Goal: Task Accomplishment & Management: Manage account settings

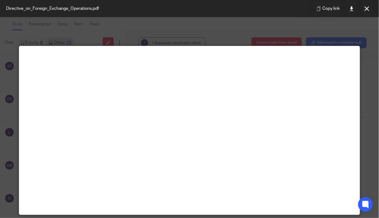
scroll to position [610, 0]
click at [366, 8] on icon at bounding box center [367, 8] width 5 height 5
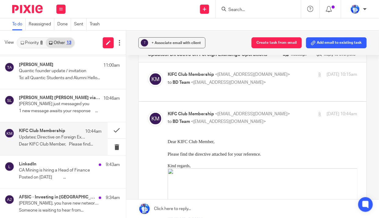
scroll to position [0, 0]
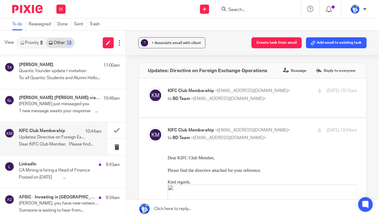
click at [282, 45] on button "Create task from email" at bounding box center [277, 42] width 50 height 11
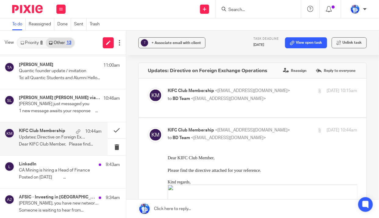
scroll to position [267, 0]
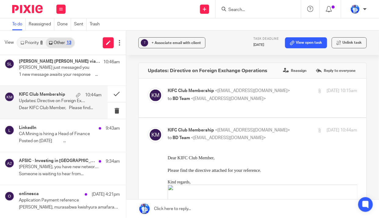
click at [70, 168] on p "Jean Felix, you have new networking requests" at bounding box center [59, 166] width 81 height 5
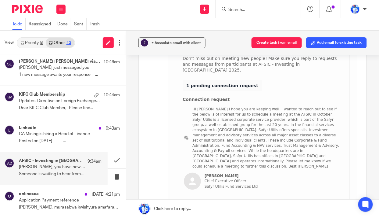
scroll to position [55, 0]
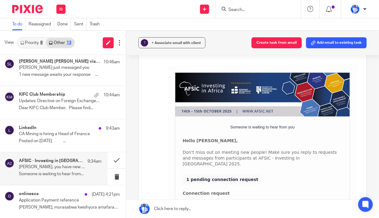
click at [331, 46] on button "Add email to existing task" at bounding box center [336, 42] width 61 height 11
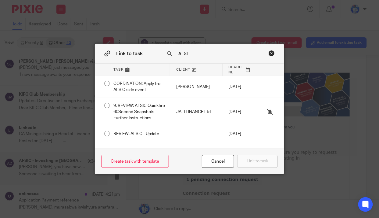
type input "AFSI"
click at [175, 134] on div at bounding box center [196, 133] width 52 height 15
radio input "true"
click at [269, 162] on button "Link to task" at bounding box center [257, 161] width 41 height 13
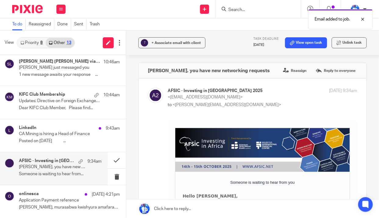
scroll to position [0, 0]
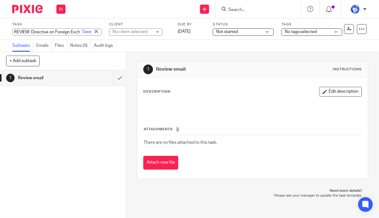
type input "REVIEW: Directive on Foreign Exchange Operations"
click at [82, 31] on link "Save" at bounding box center [86, 32] width 9 height 6
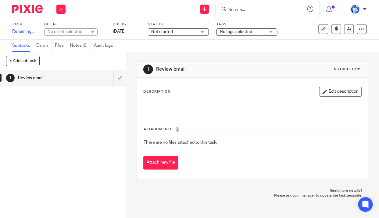
click at [79, 31] on div "No client selected" at bounding box center [68, 32] width 40 height 6
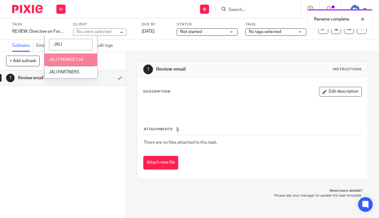
type input "JALI"
click at [76, 58] on span "JALI FINANCE Ltd" at bounding box center [66, 59] width 34 height 4
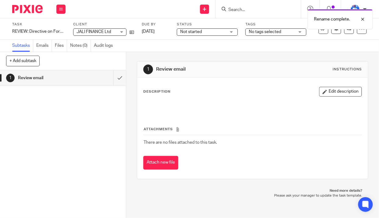
click at [214, 32] on span "Not started" at bounding box center [203, 32] width 46 height 6
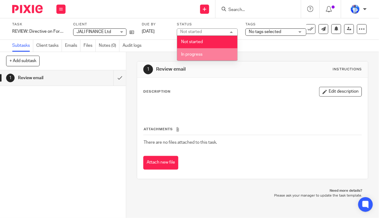
click at [201, 54] on span "In progress" at bounding box center [191, 54] width 21 height 4
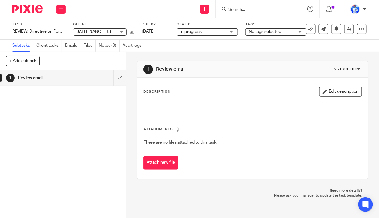
click at [272, 29] on span "No tags selected" at bounding box center [272, 32] width 46 height 6
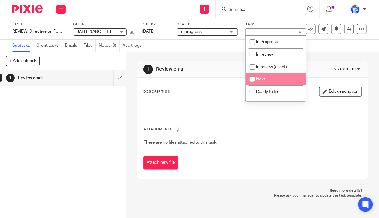
click at [269, 79] on li "Next" at bounding box center [276, 79] width 60 height 13
checkbox input "true"
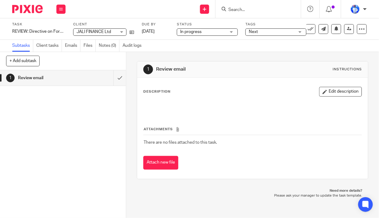
drag, startPoint x: 50, startPoint y: 121, endPoint x: 50, endPoint y: 112, distance: 8.9
click at [50, 118] on div "1 Review email" at bounding box center [63, 143] width 126 height 147
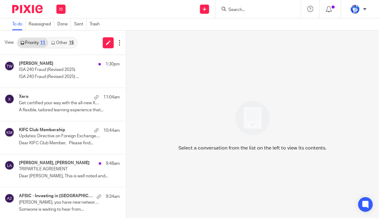
click at [65, 40] on link "Other 15" at bounding box center [62, 43] width 28 height 10
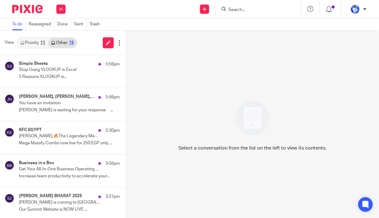
click at [62, 76] on p "5 Reasons XLOOKUP is..." at bounding box center [69, 76] width 101 height 5
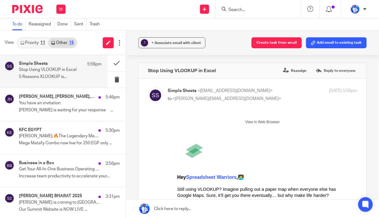
click at [63, 109] on p "Kevin is waiting for your response ͏ ͏ ͏ ͏ ͏..." at bounding box center [69, 109] width 101 height 5
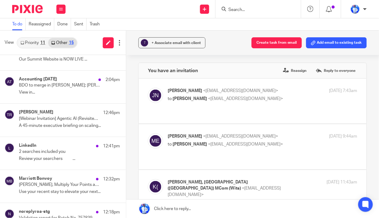
scroll to position [152, 0]
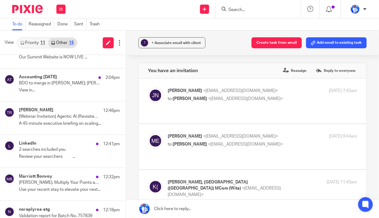
click at [61, 117] on p "[Webinar Invitation] Agentic AI (Revisited): What’s Changed & What’s Working" at bounding box center [59, 116] width 81 height 5
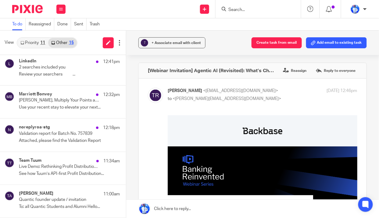
scroll to position [235, 0]
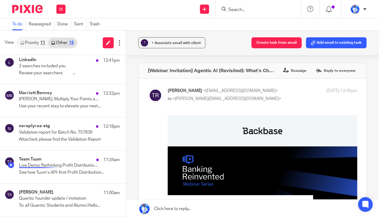
click at [62, 166] on p "Live Demo: Rethinking Profit Distribution in Islamic Banking – Oct 9" at bounding box center [59, 165] width 81 height 5
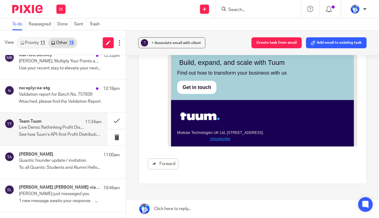
scroll to position [291, 0]
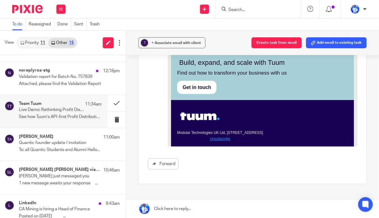
click at [62, 143] on p "Quantic founder update / invitation" at bounding box center [59, 142] width 81 height 5
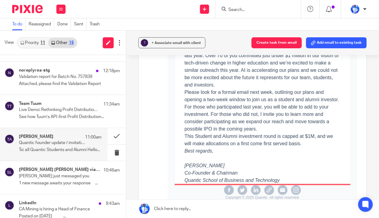
scroll to position [114, 0]
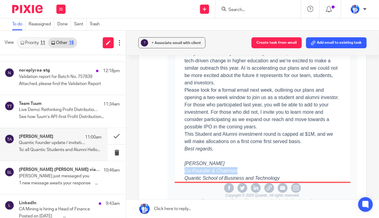
drag, startPoint x: 182, startPoint y: 170, endPoint x: 237, endPoint y: 169, distance: 55.8
click at [236, 171] on div "Co-Founder & Chairman" at bounding box center [263, 170] width 156 height 7
click at [271, 136] on p "This Student and Alumni investment round is capped at $1M, and we will make all…" at bounding box center [263, 137] width 156 height 15
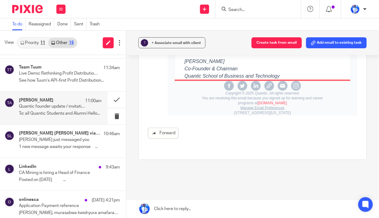
scroll to position [333, 0]
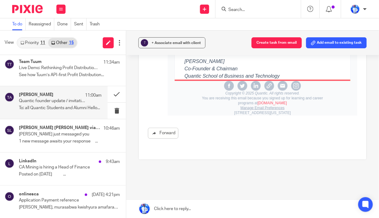
click at [60, 172] on div "LinkedIn 9:43am CA Mining is hiring a Head of Finance Posted on 9/10/2025 ͏ ͏ ͏…" at bounding box center [69, 168] width 101 height 20
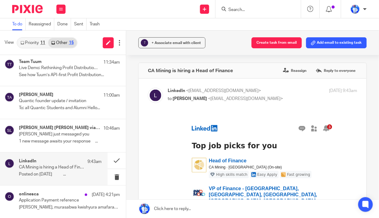
click at [117, 42] on icon at bounding box center [120, 43] width 6 height 6
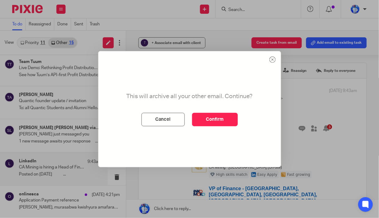
click at [223, 120] on button "Confirm" at bounding box center [215, 119] width 46 height 13
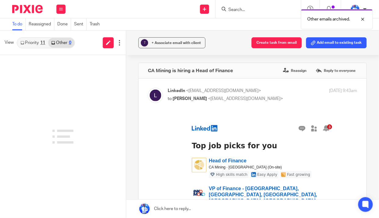
click at [27, 40] on link "Priority 11" at bounding box center [32, 43] width 31 height 10
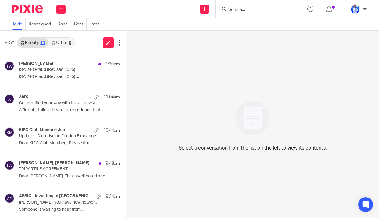
click at [64, 65] on div "[PERSON_NAME] 1:30pm" at bounding box center [69, 64] width 101 height 6
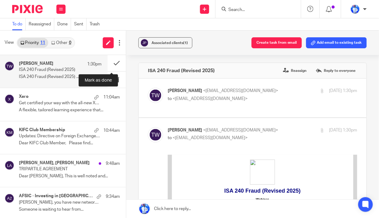
click at [112, 63] on button at bounding box center [117, 63] width 18 height 16
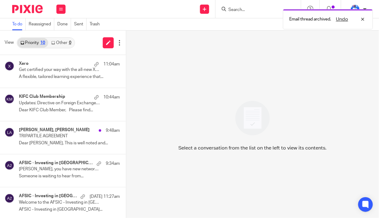
click at [34, 64] on div "Xero 11:04am" at bounding box center [69, 64] width 101 height 6
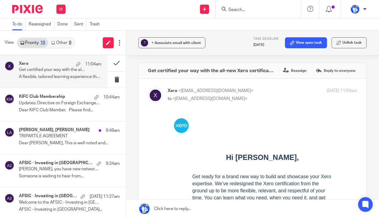
click at [66, 110] on p "Dear KIFC Club Member, Please find..." at bounding box center [69, 109] width 101 height 5
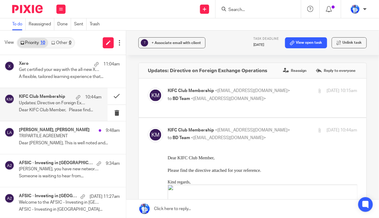
click at [70, 135] on p "TRIPARTILE AGREEMENT" at bounding box center [59, 135] width 81 height 5
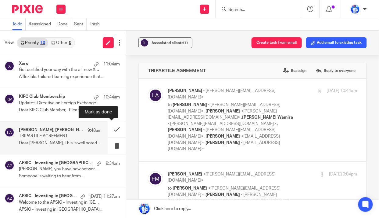
click at [111, 128] on button at bounding box center [117, 129] width 18 height 16
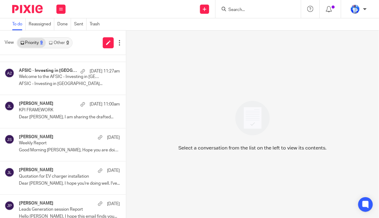
scroll to position [101, 0]
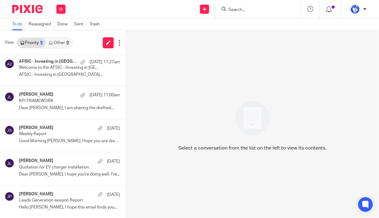
click at [62, 8] on icon at bounding box center [61, 9] width 4 height 4
click at [59, 29] on link "Work" at bounding box center [58, 28] width 10 height 4
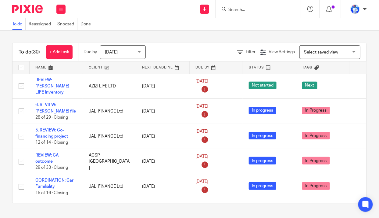
click at [46, 67] on link at bounding box center [56, 67] width 53 height 12
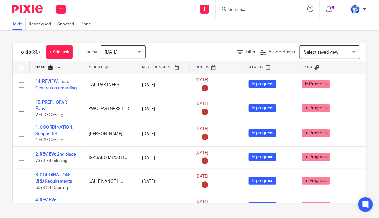
drag, startPoint x: 50, startPoint y: 86, endPoint x: 2, endPoint y: 103, distance: 51.7
click at [0, 104] on div "To do (30) + Add task Due by Today Today Today Tomorrow This week Next week Thi…" at bounding box center [189, 123] width 379 height 185
drag, startPoint x: 46, startPoint y: 104, endPoint x: 0, endPoint y: 113, distance: 46.6
click at [0, 113] on div "To do (30) + Add task Due by Today Today Today Tomorrow This week Next week Thi…" at bounding box center [189, 123] width 379 height 185
click at [56, 49] on link "+ Add task" at bounding box center [59, 52] width 27 height 14
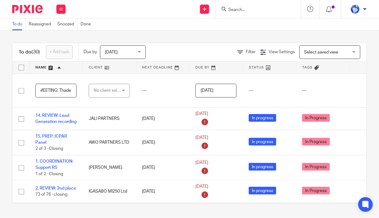
scroll to position [0, 4]
type input "MEETING: Thadee"
click at [113, 91] on div "No client selected" at bounding box center [108, 90] width 29 height 13
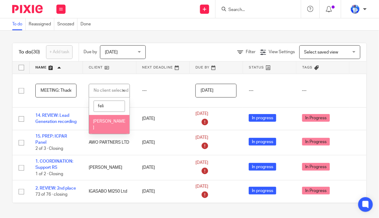
type input "feli"
click at [104, 124] on li "[PERSON_NAME]" at bounding box center [109, 124] width 41 height 19
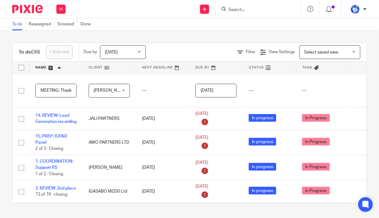
click at [41, 90] on input "MEETING: Thadee" at bounding box center [55, 91] width 41 height 14
click at [43, 90] on input "2. MEETING: Thadee" at bounding box center [55, 91] width 41 height 14
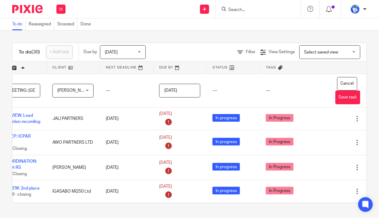
type input "3. MEETING: Thadee"
click at [336, 99] on button "Save task" at bounding box center [348, 97] width 25 height 14
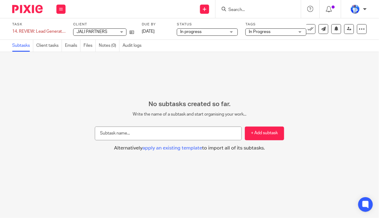
click at [20, 30] on div "14. REVIEW: Lead Generation recording Save 14. REVIEW: Lead Generation recording" at bounding box center [38, 31] width 53 height 6
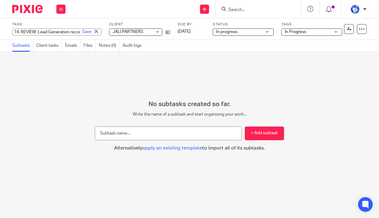
click at [22, 31] on input "14. REVIEW: Lead Generation recording" at bounding box center [56, 31] width 89 height 7
type input "REVIEW: Lead Generation recording"
click at [82, 33] on link "Save" at bounding box center [86, 32] width 9 height 6
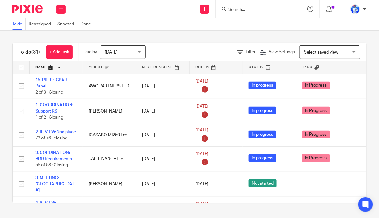
drag, startPoint x: 54, startPoint y: 144, endPoint x: 0, endPoint y: 108, distance: 64.9
click at [0, 108] on div "To do (31) + Add task Due by Today Today Today Tomorrow This week Next week Thi…" at bounding box center [189, 123] width 379 height 185
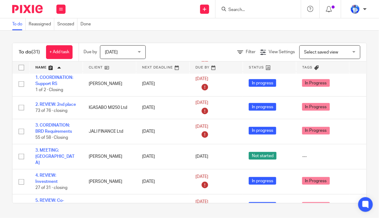
scroll to position [83, 0]
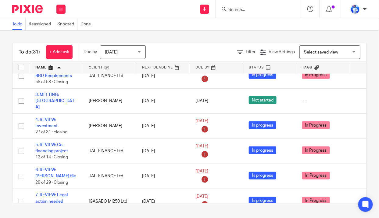
drag, startPoint x: 46, startPoint y: 124, endPoint x: 0, endPoint y: 146, distance: 51.2
click at [0, 146] on div "To do (31) + Add task Due by Today Today Today Tomorrow This week Next week Thi…" at bounding box center [189, 123] width 379 height 185
drag, startPoint x: 45, startPoint y: 123, endPoint x: 0, endPoint y: 126, distance: 44.7
click at [0, 126] on div "To do (31) + Add task Due by Today Today Today Tomorrow This week Next week Thi…" at bounding box center [189, 123] width 379 height 185
drag, startPoint x: 54, startPoint y: 149, endPoint x: 0, endPoint y: 131, distance: 56.7
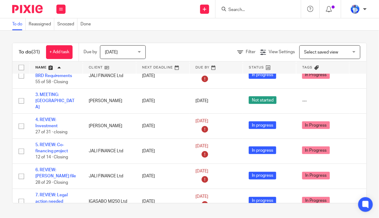
click at [0, 131] on div "To do (31) + Add task Due by Today Today Today Tomorrow This week Next week Thi…" at bounding box center [189, 123] width 379 height 185
drag, startPoint x: 58, startPoint y: 149, endPoint x: 0, endPoint y: 151, distance: 57.7
click at [0, 151] on div "To do (31) + Add task Due by Today Today Today Tomorrow This week Next week Thi…" at bounding box center [189, 123] width 379 height 185
drag, startPoint x: 50, startPoint y: 150, endPoint x: 0, endPoint y: 140, distance: 50.7
click at [0, 140] on div "To do (31) + Add task Due by Today Today Today Tomorrow This week Next week Thi…" at bounding box center [189, 123] width 379 height 185
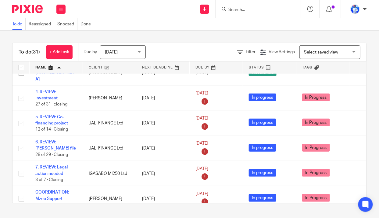
scroll to position [166, 0]
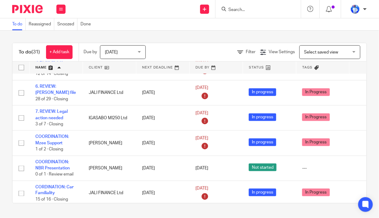
drag, startPoint x: 51, startPoint y: 117, endPoint x: 0, endPoint y: 132, distance: 52.8
click at [0, 132] on div "To do (31) + Add task Due by Today Today Today Tomorrow This week Next week Thi…" at bounding box center [189, 123] width 379 height 185
drag, startPoint x: 49, startPoint y: 116, endPoint x: 0, endPoint y: 132, distance: 51.7
click at [0, 132] on div "To do (31) + Add task Due by Today Today Today Tomorrow This week Next week Thi…" at bounding box center [189, 123] width 379 height 185
drag, startPoint x: 55, startPoint y: 114, endPoint x: 1, endPoint y: 128, distance: 56.0
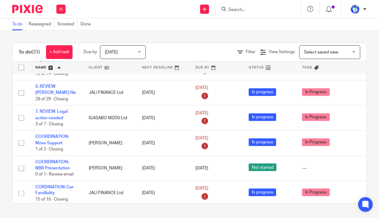
click at [1, 128] on div "To do (31) + Add task Due by Today Today Today Tomorrow This week Next week Thi…" at bounding box center [189, 123] width 379 height 185
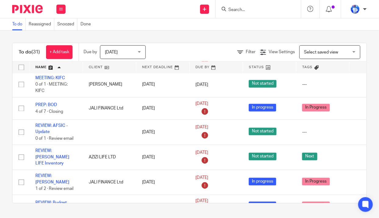
scroll to position [305, 0]
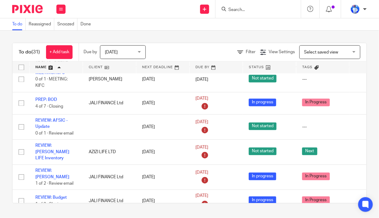
drag, startPoint x: 56, startPoint y: 169, endPoint x: 3, endPoint y: 145, distance: 57.6
click at [3, 145] on div "To do (31) + Add task Due by Today Today Today Tomorrow This week Next week Thi…" at bounding box center [189, 123] width 379 height 185
drag, startPoint x: 60, startPoint y: 170, endPoint x: 5, endPoint y: 137, distance: 63.7
click at [5, 137] on div "To do (31) + Add task Due by Today Today Today Tomorrow This week Next week Thi…" at bounding box center [189, 123] width 379 height 185
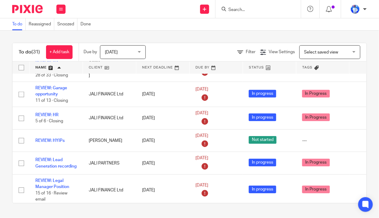
scroll to position [527, 0]
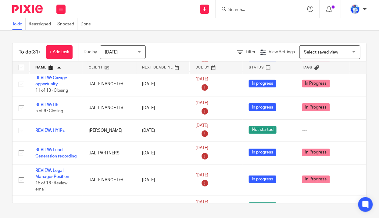
drag, startPoint x: 45, startPoint y: 154, endPoint x: 0, endPoint y: 125, distance: 54.1
click at [0, 125] on div "To do (31) + Add task Due by Today Today Today Tomorrow This week Next week Thi…" at bounding box center [189, 123] width 379 height 185
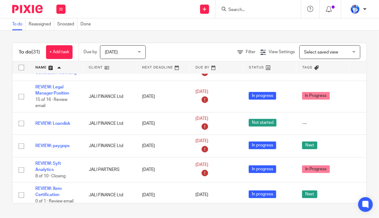
scroll to position [583, 0]
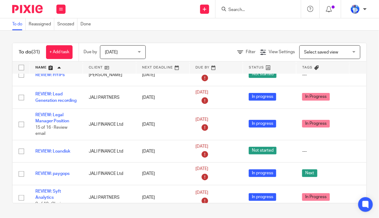
drag, startPoint x: 59, startPoint y: 154, endPoint x: 0, endPoint y: 138, distance: 60.9
click at [0, 138] on div "To do (31) + Add task Due by Today Today Today Tomorrow This week Next week Thi…" at bounding box center [189, 123] width 379 height 185
drag, startPoint x: 53, startPoint y: 175, endPoint x: 0, endPoint y: 160, distance: 55.4
click at [0, 160] on div "To do (31) + Add task Due by Today Today Today Tomorrow This week Next week Thi…" at bounding box center [189, 123] width 379 height 185
drag, startPoint x: 57, startPoint y: 177, endPoint x: 0, endPoint y: 153, distance: 61.8
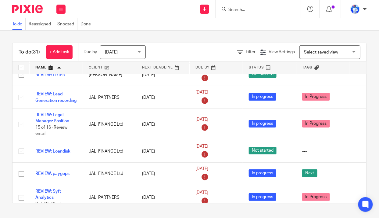
click at [0, 153] on div "To do (31) + Add task Due by Today Today Today Tomorrow This week Next week Thi…" at bounding box center [189, 123] width 379 height 185
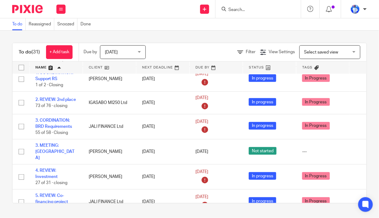
scroll to position [0, 0]
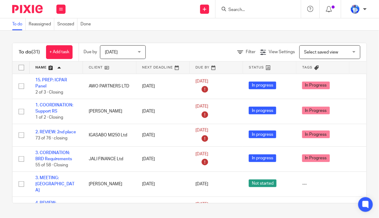
click at [59, 59] on div "To do (31) + Add task" at bounding box center [46, 52] width 66 height 18
click at [57, 51] on link "+ Add task" at bounding box center [59, 52] width 27 height 14
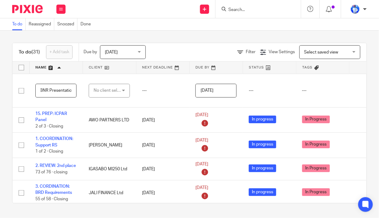
scroll to position [0, 23]
type input "MEETING: BNR Presentation"
click at [114, 88] on div "No client selected" at bounding box center [108, 90] width 29 height 13
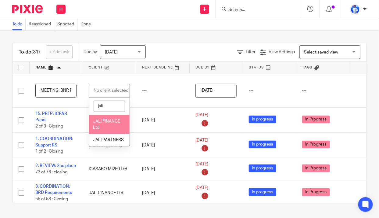
type input "jali"
click at [112, 124] on li "JALI FINANCE Ltd" at bounding box center [109, 124] width 41 height 19
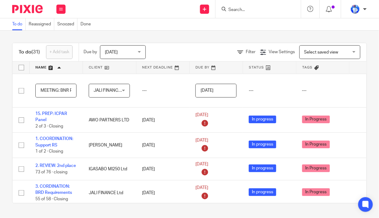
click at [41, 90] on input "MEETING: BNR Presentation" at bounding box center [55, 91] width 41 height 14
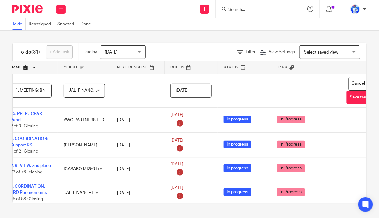
scroll to position [0, 49]
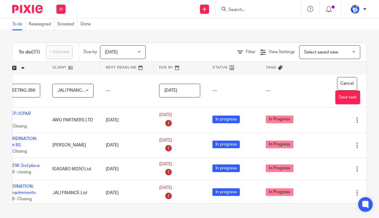
type input "1. MEETING: BNR Presentation"
click at [341, 96] on button "Save task" at bounding box center [348, 97] width 25 height 14
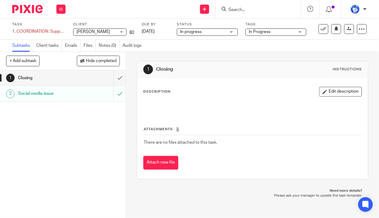
click at [14, 31] on div "1. COORDINATION: Support RS Save 1. COORDINATION: Support RS" at bounding box center [38, 31] width 53 height 6
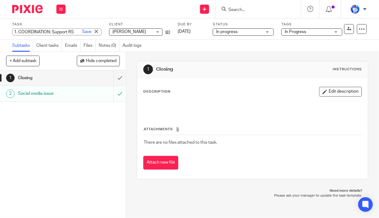
click at [16, 31] on input "1. COORDINATION: Support RS" at bounding box center [56, 31] width 89 height 7
type input "5. COORDINATION: Support RS"
click at [82, 32] on link "Save" at bounding box center [86, 32] width 9 height 6
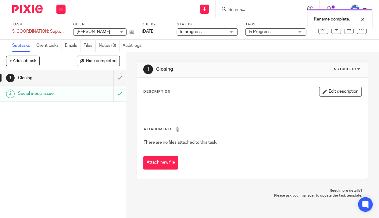
click at [23, 62] on button "+ Add subtask" at bounding box center [23, 61] width 34 height 10
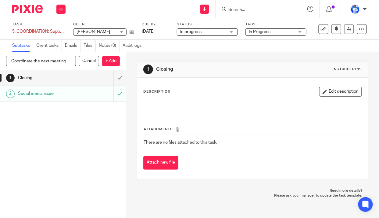
type input "Coordinate the next meeting"
click at [107, 60] on p "+ Add" at bounding box center [111, 61] width 18 height 10
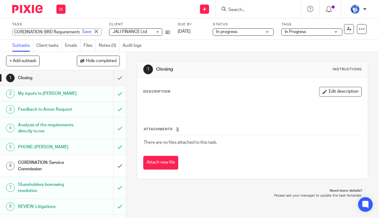
type input "CORDINATION: BRD Requirements"
click at [82, 33] on link "Save" at bounding box center [86, 32] width 9 height 6
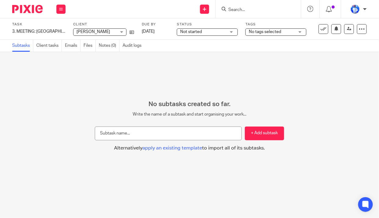
click at [15, 31] on div "3. MEETING: Thadee Save 3. MEETING: [GEOGRAPHIC_DATA]" at bounding box center [38, 31] width 53 height 6
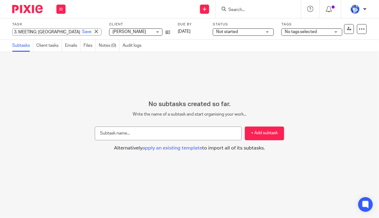
click at [16, 32] on input "3. MEETING: [GEOGRAPHIC_DATA]" at bounding box center [56, 31] width 89 height 7
type input "2. MEETING: [GEOGRAPHIC_DATA]"
click at [82, 33] on link "Save" at bounding box center [86, 32] width 9 height 6
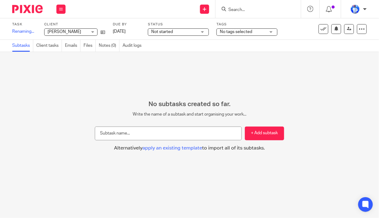
click at [183, 31] on span "Not started" at bounding box center [174, 32] width 46 height 6
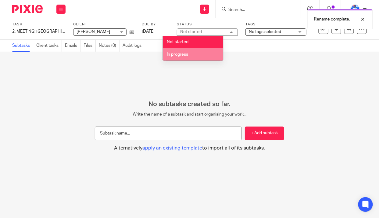
click at [186, 53] on span "In progress" at bounding box center [177, 54] width 21 height 4
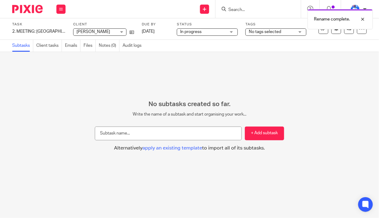
click at [255, 31] on span "No tags selected" at bounding box center [265, 32] width 32 height 4
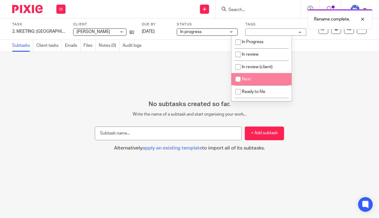
click at [243, 76] on input "checkbox" at bounding box center [239, 79] width 12 height 12
checkbox input "true"
drag, startPoint x: 176, startPoint y: 70, endPoint x: 264, endPoint y: 57, distance: 88.9
click at [177, 70] on div "No subtasks created so far. Write the name of a subtask and start organising yo…" at bounding box center [189, 135] width 379 height 166
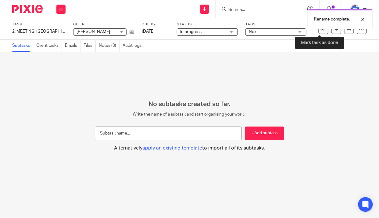
click at [321, 30] on icon at bounding box center [324, 29] width 6 height 6
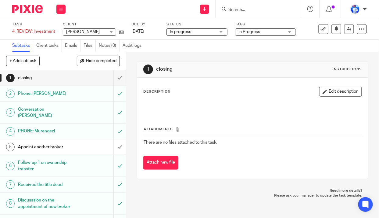
click at [18, 31] on div "4. REVIEW: Investment Save 4. REVIEW: Investment" at bounding box center [33, 31] width 43 height 6
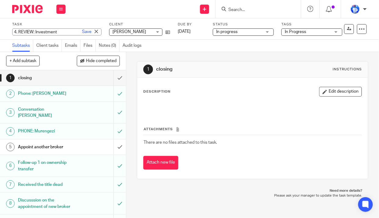
click at [20, 32] on input "4. REVIEW: Investment" at bounding box center [56, 31] width 89 height 7
type input "REVIEW: Investment"
click at [82, 31] on link "Save" at bounding box center [86, 32] width 9 height 6
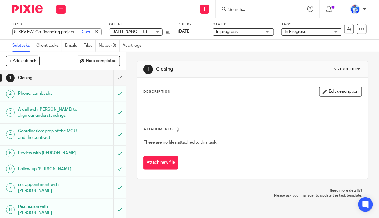
click at [19, 32] on input "5. REVIEW: Co-financing project" at bounding box center [56, 31] width 89 height 7
type input "REVIEW: Co-financing project"
click at [82, 31] on link "Save" at bounding box center [86, 32] width 9 height 6
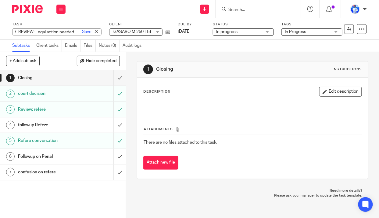
click at [19, 32] on input "7. REVIEW: Legal action needed" at bounding box center [56, 31] width 89 height 7
type input "REVIEW: Legal action needed"
click at [82, 32] on link "Save" at bounding box center [86, 32] width 9 height 6
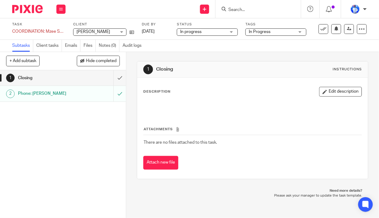
click at [12, 32] on div "COORDINATION: Mzee Support Save COORDINATION: Mzee Support" at bounding box center [38, 31] width 53 height 6
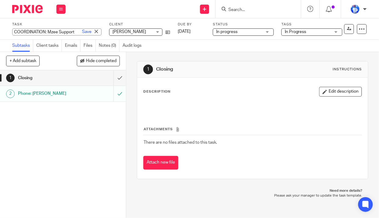
click at [13, 31] on input "COORDINATION: Mzee Support" at bounding box center [56, 31] width 89 height 7
type input "4. COORDINATION: Mzee Support"
click at [82, 33] on link "Save" at bounding box center [86, 32] width 9 height 6
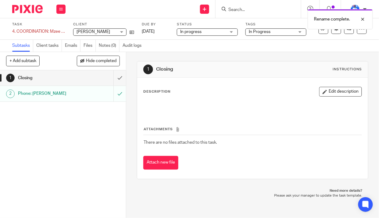
click at [29, 62] on button "+ Add subtask" at bounding box center [23, 61] width 34 height 10
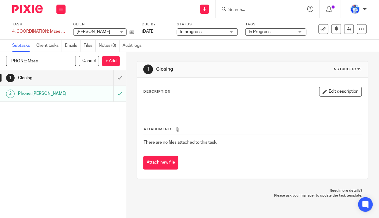
type input "PHONE: Mzee"
click at [115, 60] on p "+ Add" at bounding box center [111, 61] width 18 height 10
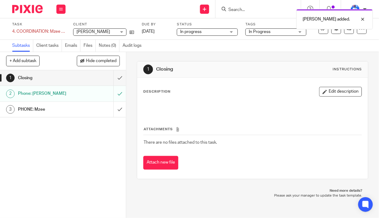
click at [22, 60] on button "+ Add subtask" at bounding box center [23, 61] width 34 height 10
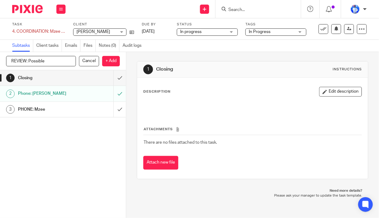
click at [28, 60] on input "REVIEW: Possible" at bounding box center [41, 61] width 70 height 10
click at [64, 61] on input "REVIEW: Mutesi Possible" at bounding box center [41, 61] width 70 height 10
type input "REVIEW: Mutesi Possible support"
click at [113, 60] on p "+ Add" at bounding box center [111, 61] width 18 height 10
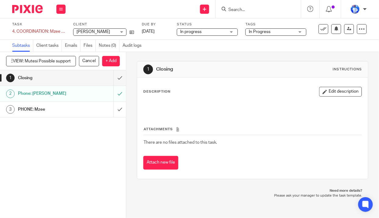
scroll to position [0, 0]
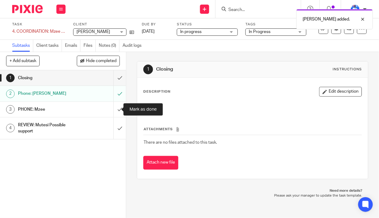
click at [114, 108] on input "submit" at bounding box center [63, 109] width 126 height 15
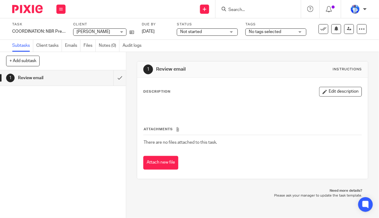
click at [12, 30] on div "COORDINATION: NBR Presentation Save COORDINATION: NBR Presentation" at bounding box center [38, 31] width 53 height 6
click at [12, 31] on div "Task COORDINATION: NBR Presentation Save COORDINATION: NBR Presentation 0 /1 Cl…" at bounding box center [189, 28] width 379 height 21
click at [12, 31] on div "COORDINATION: NBR Presentation Save COORDINATION: NBR Presentation" at bounding box center [38, 31] width 53 height 6
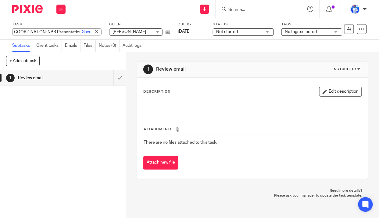
click at [15, 32] on input "COORDINATION: NBR Presentation" at bounding box center [56, 31] width 89 height 7
type input "1. MEETING: NBR Presentation"
click at [82, 32] on link "Save" at bounding box center [86, 32] width 9 height 6
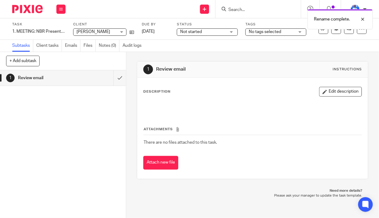
click at [99, 31] on span "FELIX NKUNDIMANA" at bounding box center [94, 32] width 34 height 4
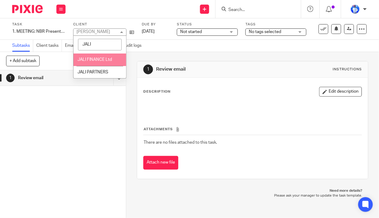
type input "JALI"
click at [98, 61] on span "JALI FINANCE Ltd" at bounding box center [95, 59] width 34 height 4
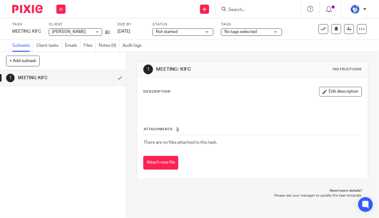
click at [13, 30] on div "MEETING: KIFC Save MEETING: KIFC" at bounding box center [26, 31] width 29 height 6
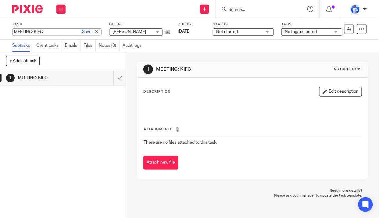
click at [13, 31] on input "MEETING: KIFC" at bounding box center [56, 31] width 89 height 7
type input "6. MEETING: KIFC"
click at [82, 31] on link "Save" at bounding box center [86, 32] width 9 height 6
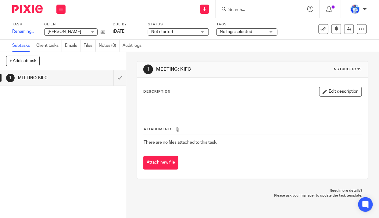
click at [188, 31] on span "Not started" at bounding box center [174, 32] width 46 height 6
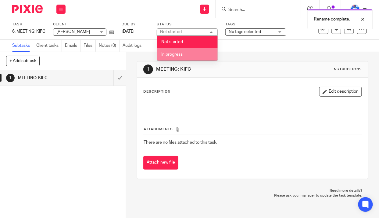
click at [192, 56] on li "In progress" at bounding box center [187, 54] width 60 height 13
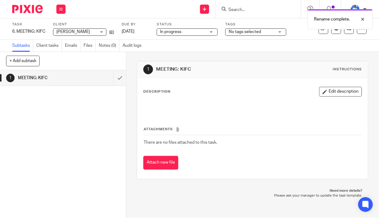
click at [253, 32] on span "No tags selected" at bounding box center [245, 32] width 32 height 4
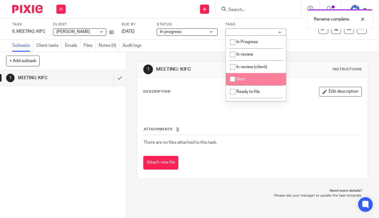
click at [251, 81] on li "Next" at bounding box center [256, 79] width 60 height 13
checkbox input "true"
click at [198, 53] on div "1 MEETING: KIFC Instructions Description Edit description Attachments There are…" at bounding box center [253, 120] width 232 height 136
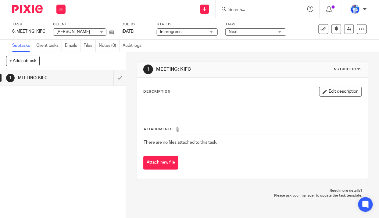
click at [87, 33] on span "[PERSON_NAME]" at bounding box center [73, 32] width 34 height 4
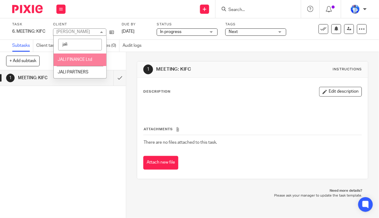
type input "jali"
click at [89, 59] on span "JALI FINANCE Ltd" at bounding box center [75, 59] width 34 height 4
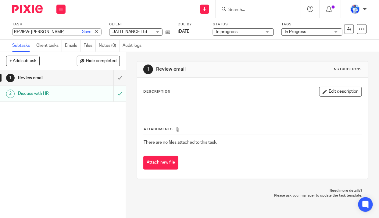
drag, startPoint x: 0, startPoint y: 0, endPoint x: 33, endPoint y: 31, distance: 45.1
drag, startPoint x: 33, startPoint y: 31, endPoint x: 0, endPoint y: 17, distance: 35.3
click at [0, 17] on div at bounding box center [25, 9] width 50 height 18
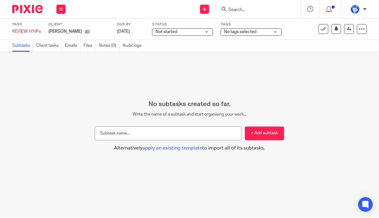
click at [12, 32] on div "REVIEW: HYIPs Save REVIEW: HYIPs" at bounding box center [26, 31] width 29 height 6
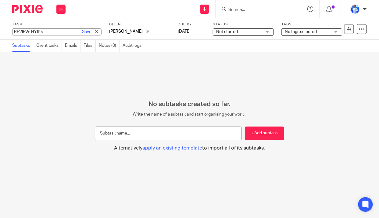
click at [14, 31] on input "REVIEW: HYIPs" at bounding box center [56, 31] width 89 height 7
type input "10. REVIEW: HYIPs"
click at [82, 33] on link "Save" at bounding box center [86, 32] width 9 height 6
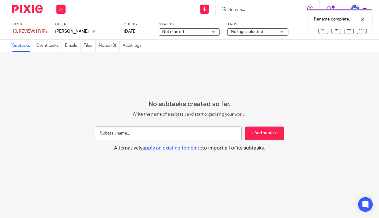
click at [200, 31] on span "Not started" at bounding box center [185, 32] width 46 height 6
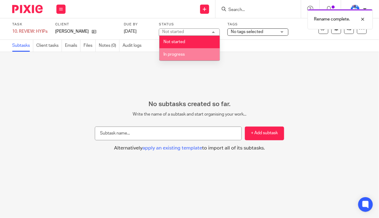
click at [196, 54] on li "In progress" at bounding box center [190, 54] width 60 height 13
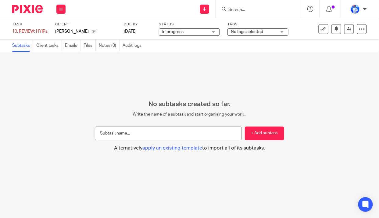
click at [261, 31] on span "No tags selected" at bounding box center [247, 32] width 32 height 4
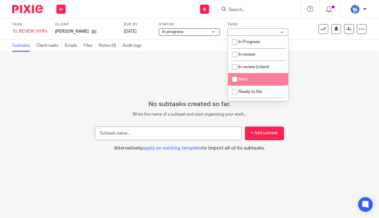
click at [253, 78] on li "Next" at bounding box center [258, 79] width 60 height 13
checkbox input "true"
click at [117, 73] on div "No subtasks created so far. Write the name of a subtask and start organising yo…" at bounding box center [189, 135] width 379 height 166
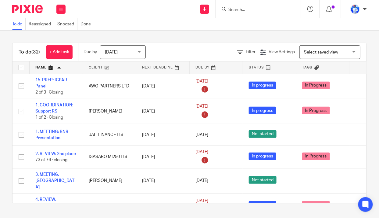
click at [59, 51] on link "+ Add task" at bounding box center [59, 52] width 27 height 14
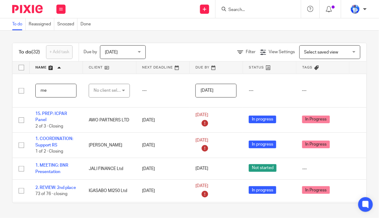
type input "m"
type input "3: MEETING: LongTie Chairman"
click at [117, 91] on div "No client selected" at bounding box center [108, 90] width 29 height 13
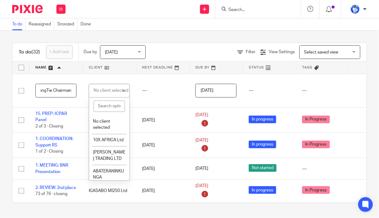
scroll to position [0, 0]
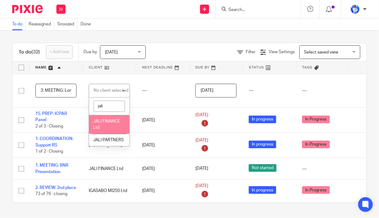
type input "jali"
click at [107, 118] on li "JALI FINANCE Ltd" at bounding box center [109, 124] width 41 height 19
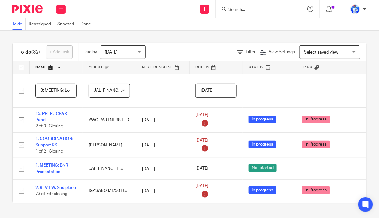
scroll to position [0, 49]
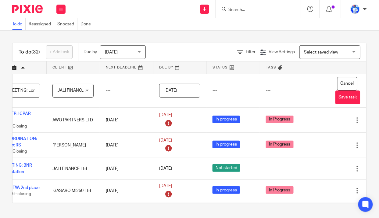
click at [341, 98] on button "Save task" at bounding box center [348, 97] width 25 height 14
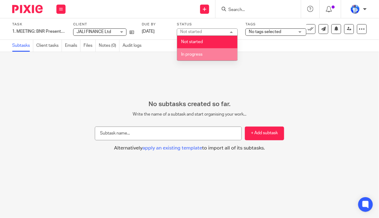
click at [196, 55] on span "In progress" at bounding box center [191, 54] width 21 height 4
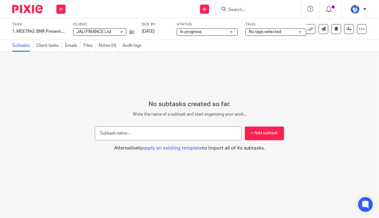
click at [267, 28] on div "No tags selected" at bounding box center [276, 31] width 61 height 7
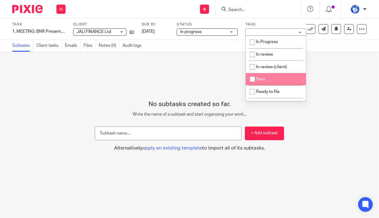
click at [265, 80] on li "Next" at bounding box center [276, 79] width 60 height 13
checkbox input "true"
click at [173, 78] on div "No subtasks created so far. Write the name of a subtask and start organising yo…" at bounding box center [189, 135] width 379 height 166
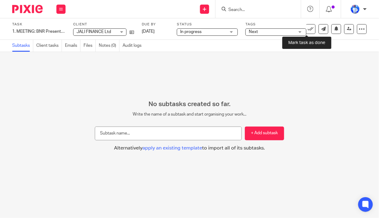
click at [310, 29] on icon at bounding box center [311, 29] width 6 height 6
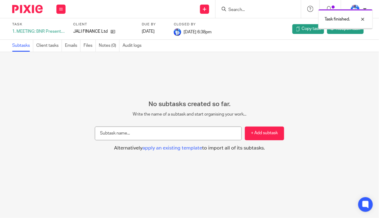
drag, startPoint x: 0, startPoint y: 0, endPoint x: 182, endPoint y: 67, distance: 193.4
click at [182, 67] on div "No subtasks created so far. Write the name of a subtask and start organising yo…" at bounding box center [189, 135] width 379 height 166
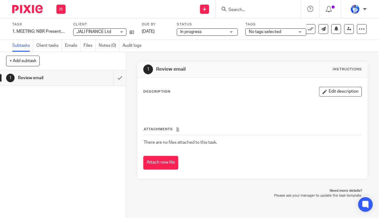
click at [270, 31] on span "No tags selected" at bounding box center [265, 32] width 32 height 4
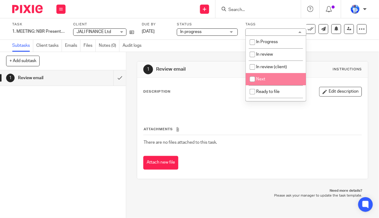
click at [267, 81] on li "Next" at bounding box center [276, 79] width 60 height 13
checkbox input "true"
click at [195, 56] on div "1 Review email Instructions Description Edit description Attachments There are …" at bounding box center [253, 120] width 232 height 136
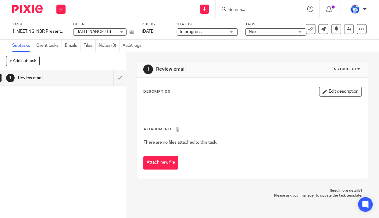
click at [309, 28] on icon at bounding box center [311, 29] width 6 height 6
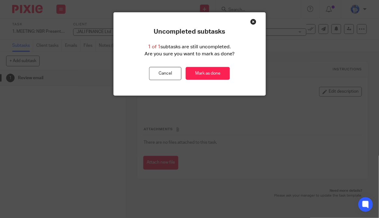
click at [205, 70] on link "Mark as done" at bounding box center [208, 73] width 44 height 13
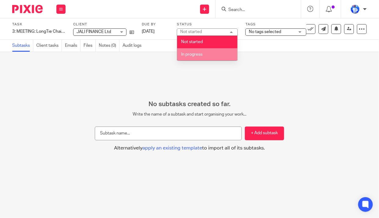
click at [209, 53] on li "In progress" at bounding box center [207, 54] width 60 height 13
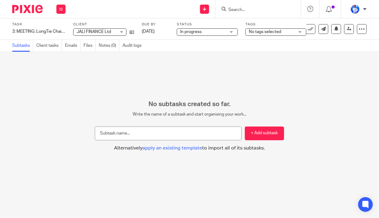
click at [266, 32] on span "No tags selected" at bounding box center [265, 32] width 32 height 4
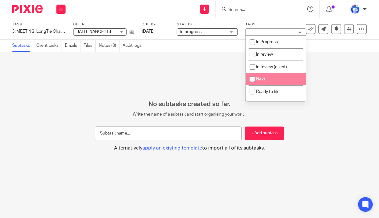
click at [263, 82] on li "Next" at bounding box center [276, 79] width 60 height 13
checkbox input "true"
click at [153, 80] on div "No subtasks created so far. Write the name of a subtask and start organising yo…" at bounding box center [189, 135] width 379 height 166
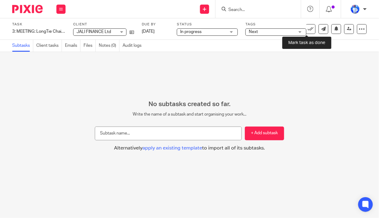
click at [308, 27] on icon at bounding box center [311, 29] width 6 height 6
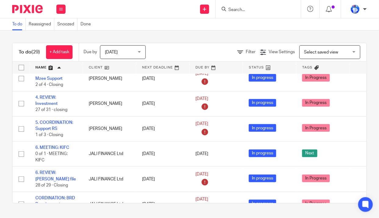
scroll to position [111, 0]
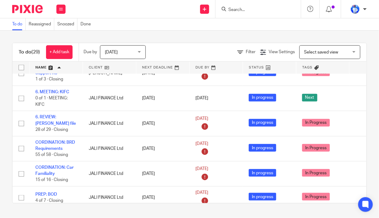
click at [65, 50] on link "+ Add task" at bounding box center [59, 52] width 27 height 14
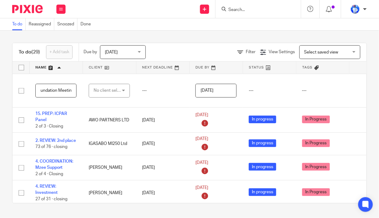
scroll to position [0, 43]
type input "PREP: MasterCard Foundation Meeting"
click at [102, 89] on div "No client selected" at bounding box center [108, 90] width 29 height 13
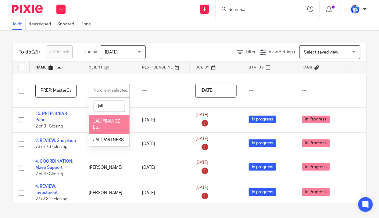
type input "jali"
click at [112, 124] on li "JALI FINANCE Ltd" at bounding box center [109, 124] width 41 height 19
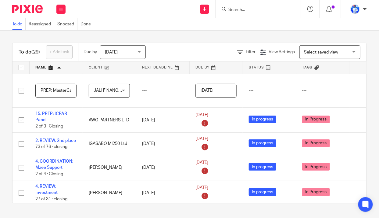
click at [39, 90] on input "PREP: MasterCard Foundation Meeting" at bounding box center [55, 91] width 41 height 14
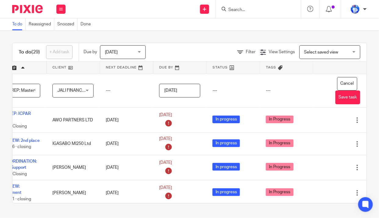
scroll to position [0, 49]
type input "8. PREP: MasterCard Foundation Meeting"
click at [339, 97] on button "Save task" at bounding box center [348, 97] width 25 height 14
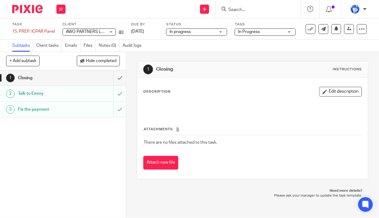
click at [16, 31] on div "15. PREP: ICPAR Panel Save 15. PREP: ICPAR Panel" at bounding box center [33, 31] width 43 height 6
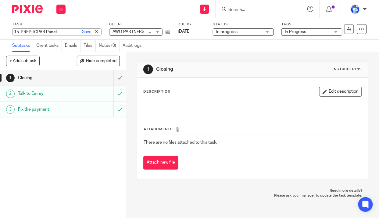
click at [18, 31] on input "15. PREP: ICPAR Panel" at bounding box center [56, 31] width 89 height 7
type input "7. PREP: ICPAR Panel"
click at [82, 32] on link "Save" at bounding box center [86, 32] width 9 height 6
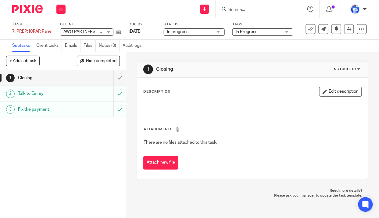
click at [22, 61] on button "+ Add subtask" at bounding box center [23, 61] width 34 height 10
type input "Prep"
click at [114, 63] on p "+ Add" at bounding box center [111, 61] width 18 height 10
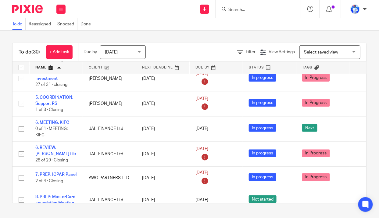
scroll to position [111, 0]
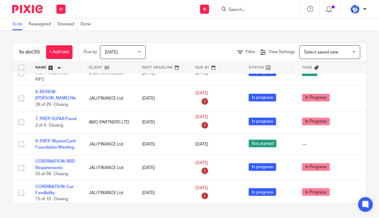
drag, startPoint x: 67, startPoint y: 146, endPoint x: 0, endPoint y: 108, distance: 76.4
click at [0, 108] on div "To do (30) + Add task Due by Today Today Today Tomorrow This week Next week Thi…" at bounding box center [189, 123] width 379 height 185
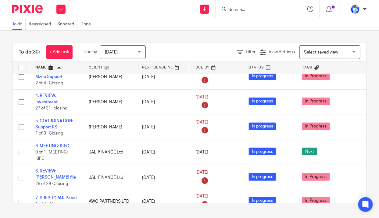
scroll to position [0, 0]
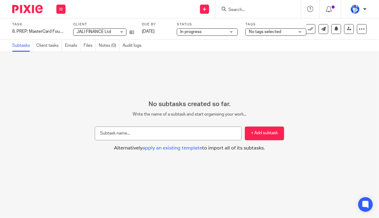
click at [264, 31] on span "No tags selected" at bounding box center [265, 32] width 32 height 4
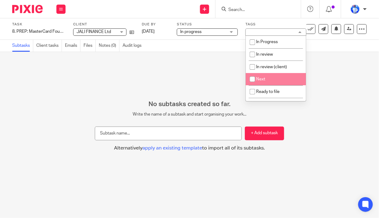
click at [267, 81] on li "Next" at bounding box center [276, 79] width 60 height 13
checkbox input "true"
click at [91, 95] on div "No subtasks created so far. Write the name of a subtask and start organising yo…" at bounding box center [189, 135] width 379 height 166
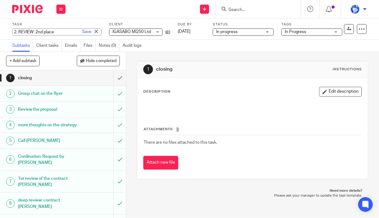
click at [15, 31] on div "2. REVIEW: 2nd place Save 2. REVIEW: 2nd place" at bounding box center [56, 31] width 89 height 7
click at [16, 32] on input "2. REVIEW: 2nd place" at bounding box center [56, 31] width 89 height 7
type input "9. REVIEW: 2nd place"
click at [82, 31] on link "Save" at bounding box center [86, 32] width 9 height 6
